Goal: Information Seeking & Learning: Learn about a topic

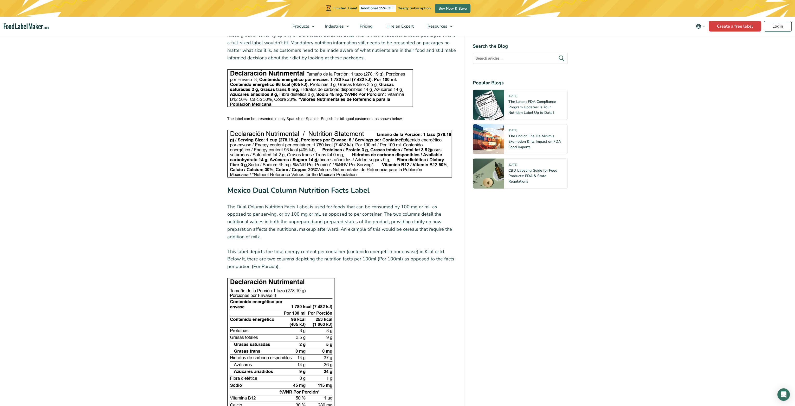
scroll to position [1379, 0]
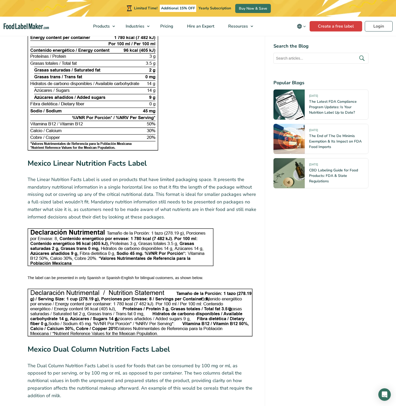
scroll to position [1197, 0]
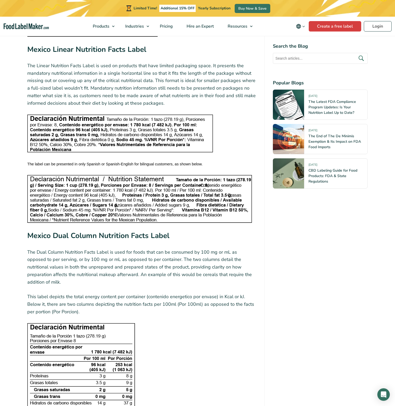
scroll to position [1299, 0]
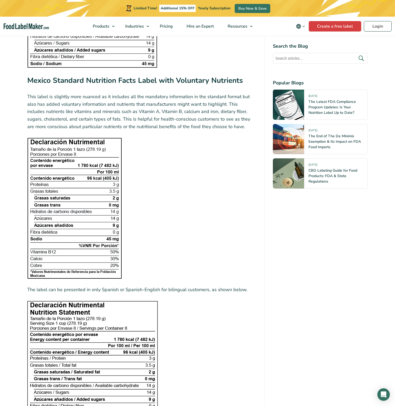
scroll to position [826, 0]
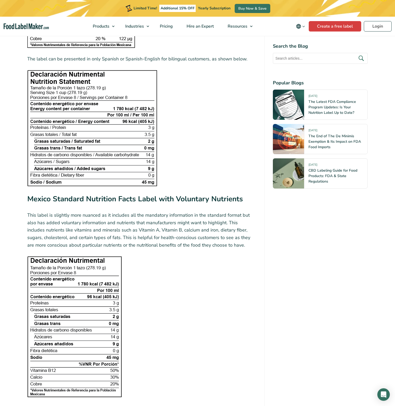
drag, startPoint x: 233, startPoint y: 245, endPoint x: 147, endPoint y: 204, distance: 94.9
click at [133, 205] on h3 "Mexico Standard Nutrition Facts Label with Voluntary Nutrients" at bounding box center [141, 200] width 229 height 14
